Goal: Check status: Check status

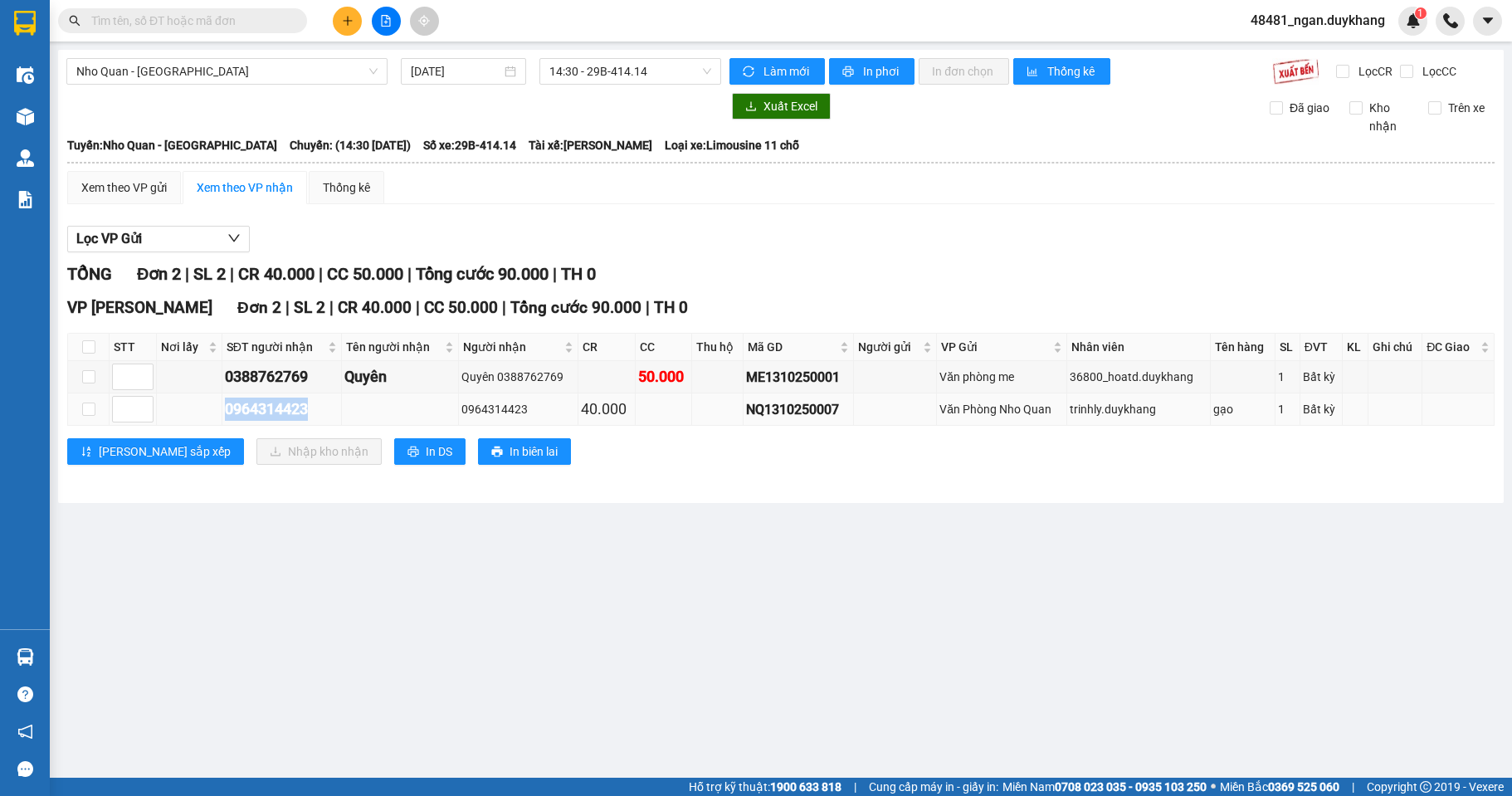
drag, startPoint x: 314, startPoint y: 405, endPoint x: 217, endPoint y: 411, distance: 97.2
click at [217, 411] on tr "0964314423 0964314423 40.000 NQ1310250007 Văn Phòng Nho Quan trinhly.duykhang g…" at bounding box center [781, 410] width 1427 height 32
copy div "0964314423"
click at [331, 407] on div "0964314423" at bounding box center [281, 410] width 114 height 24
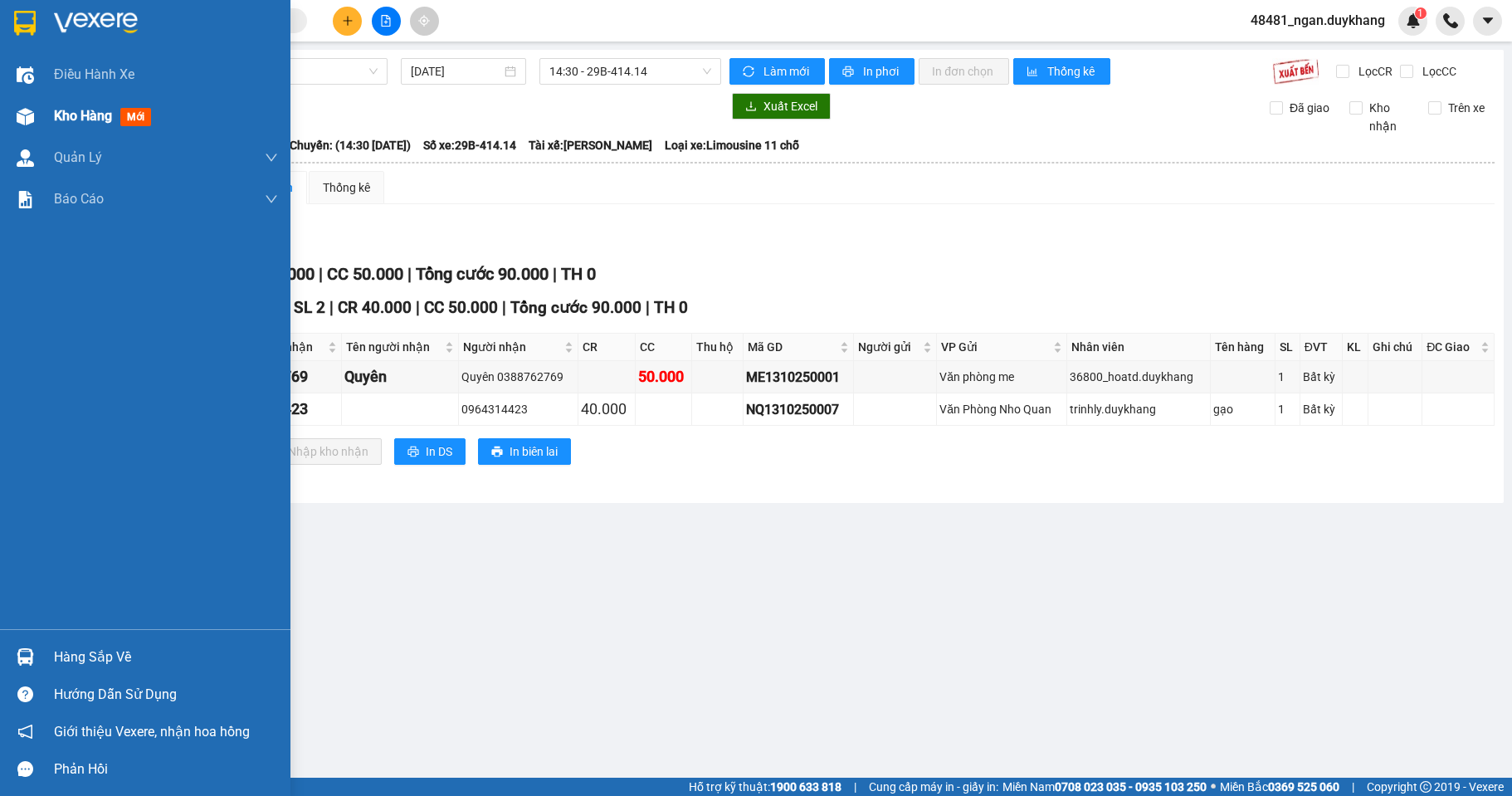
click at [47, 102] on div "Kho hàng mới" at bounding box center [145, 116] width 291 height 41
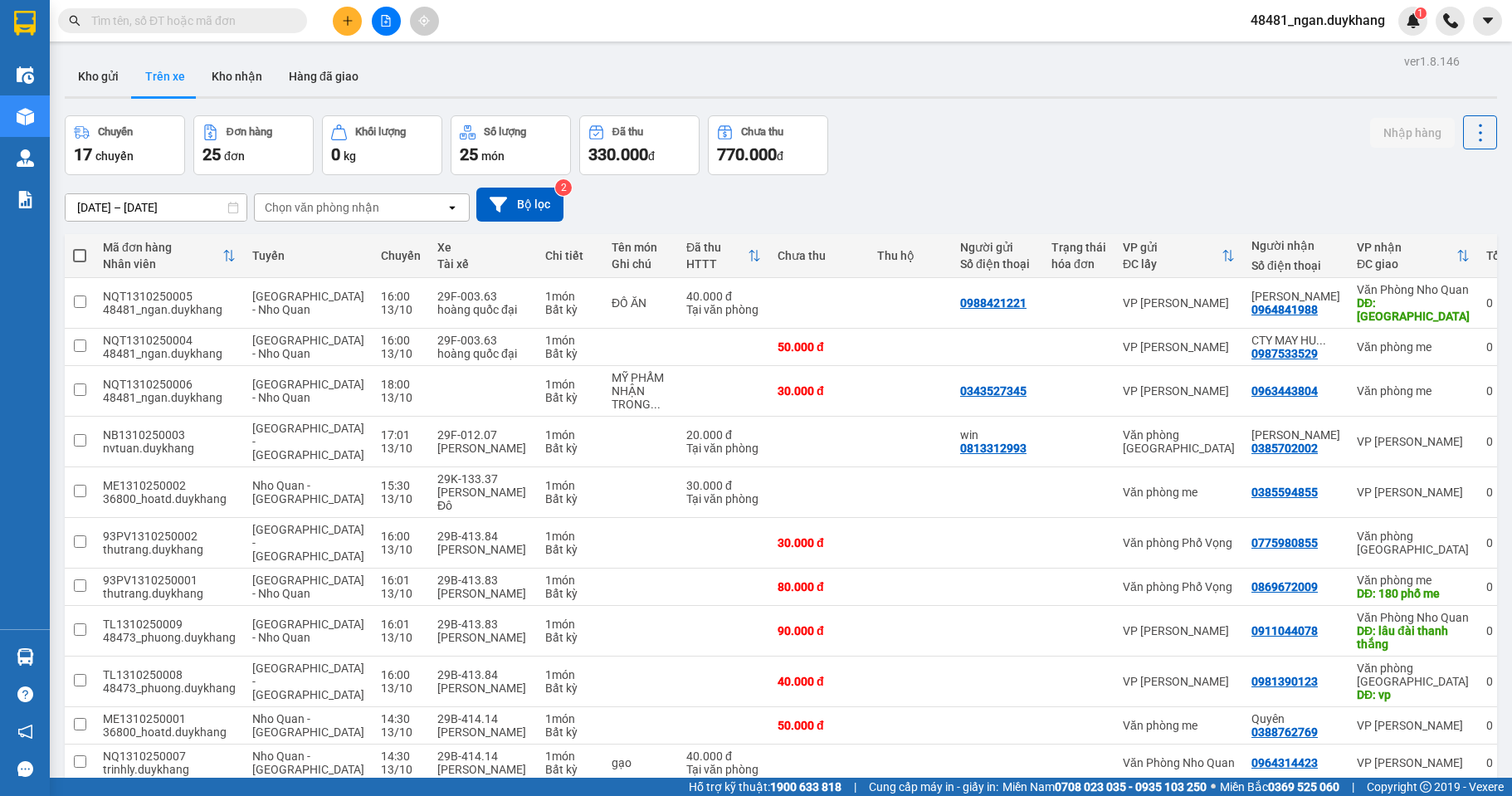
drag, startPoint x: 250, startPoint y: 19, endPoint x: 244, endPoint y: 25, distance: 8.5
click at [249, 22] on input "text" at bounding box center [189, 21] width 196 height 19
paste input "0385594855 Ng"
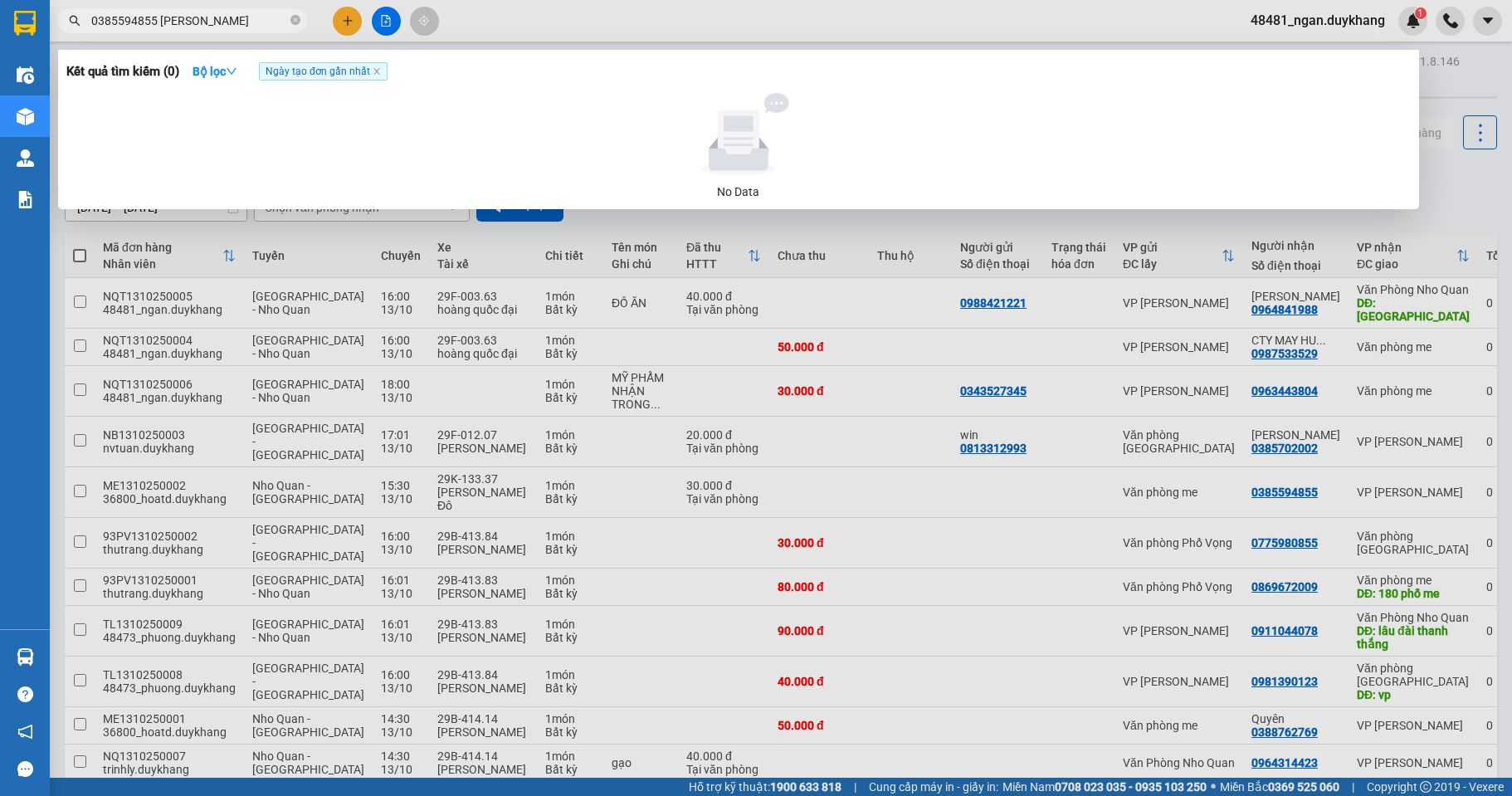
drag, startPoint x: 184, startPoint y: 26, endPoint x: 153, endPoint y: 23, distance: 31.1
click at [154, 24] on input "0385594855 Ng" at bounding box center [189, 21] width 196 height 19
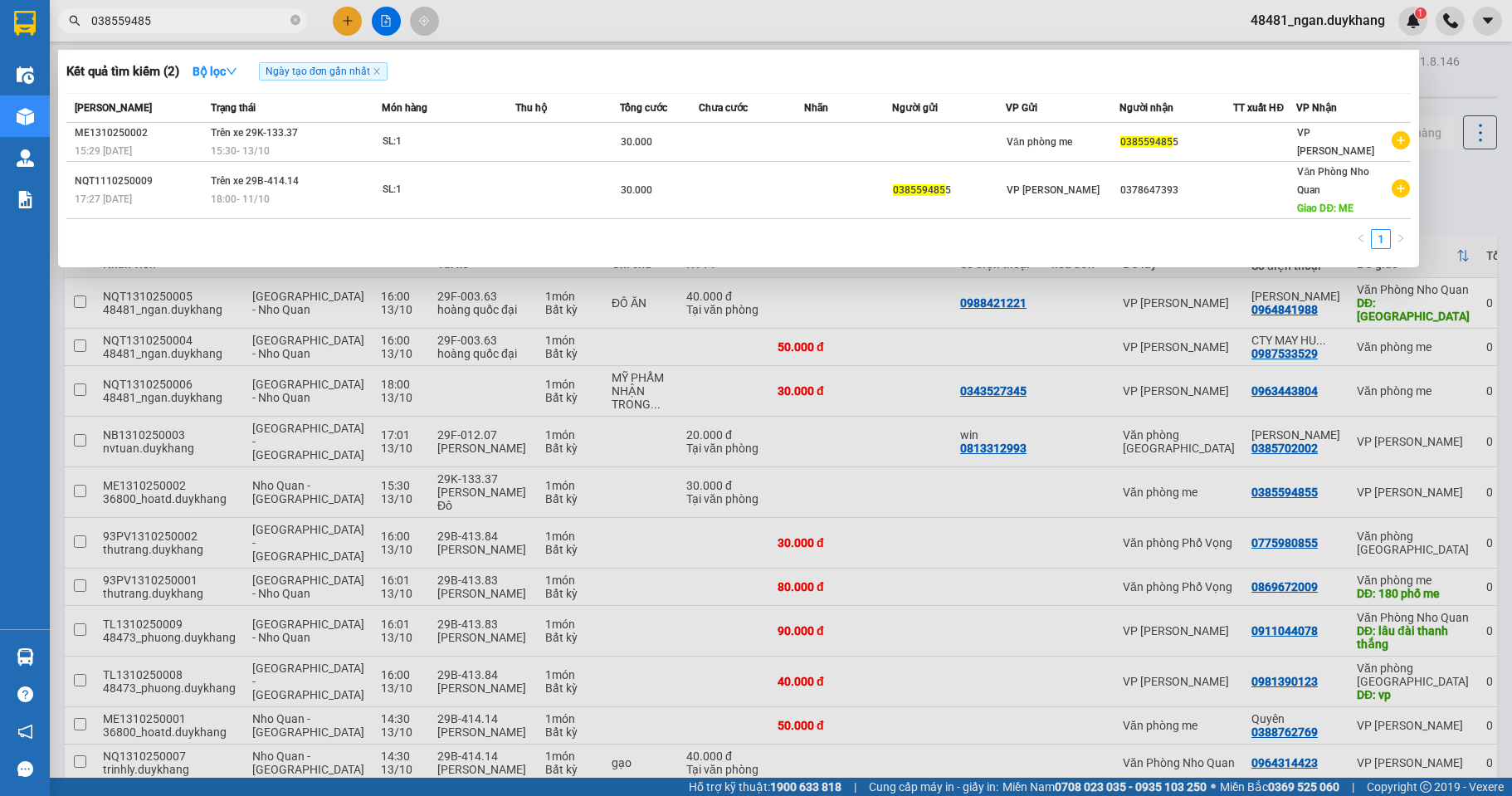
type input "0385594855"
click at [292, 24] on icon "close-circle" at bounding box center [296, 20] width 10 height 10
